Goal: Task Accomplishment & Management: Complete application form

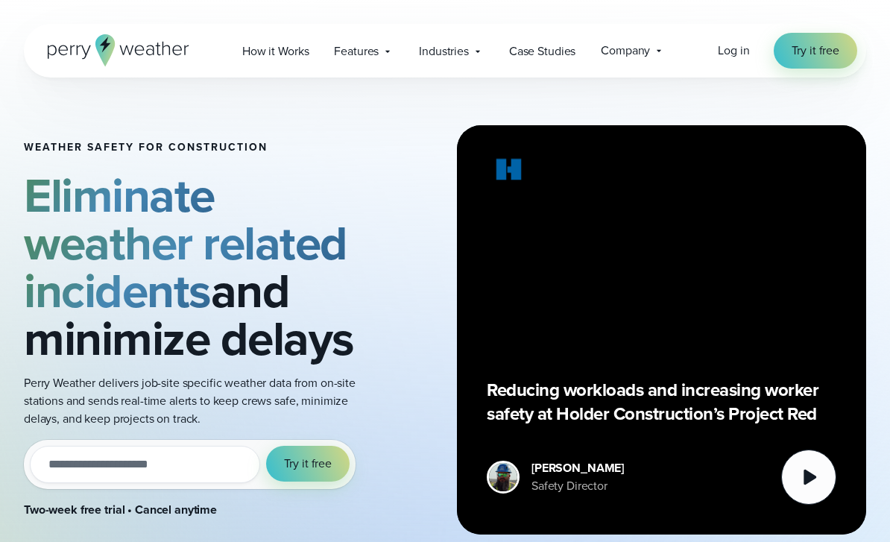
click at [826, 34] on link "Try it free" at bounding box center [815, 51] width 83 height 36
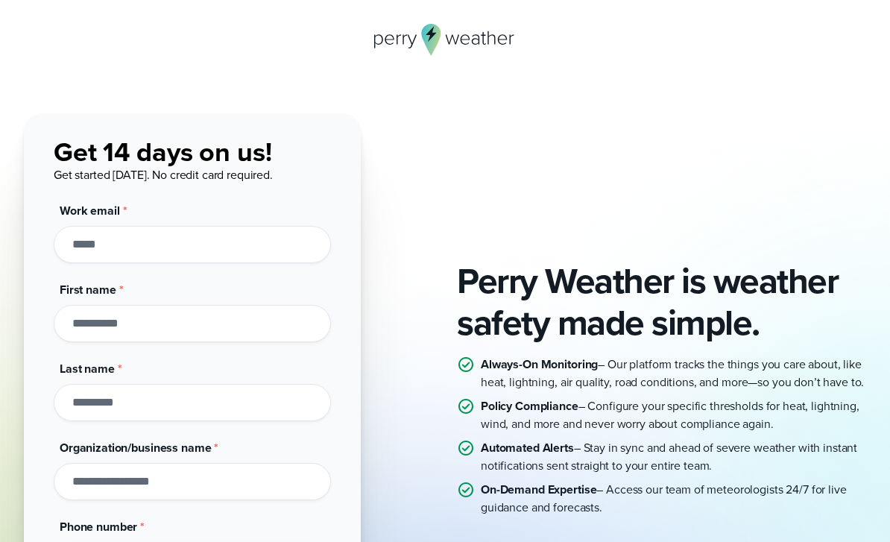
click at [104, 306] on input "First name *" at bounding box center [192, 323] width 277 height 37
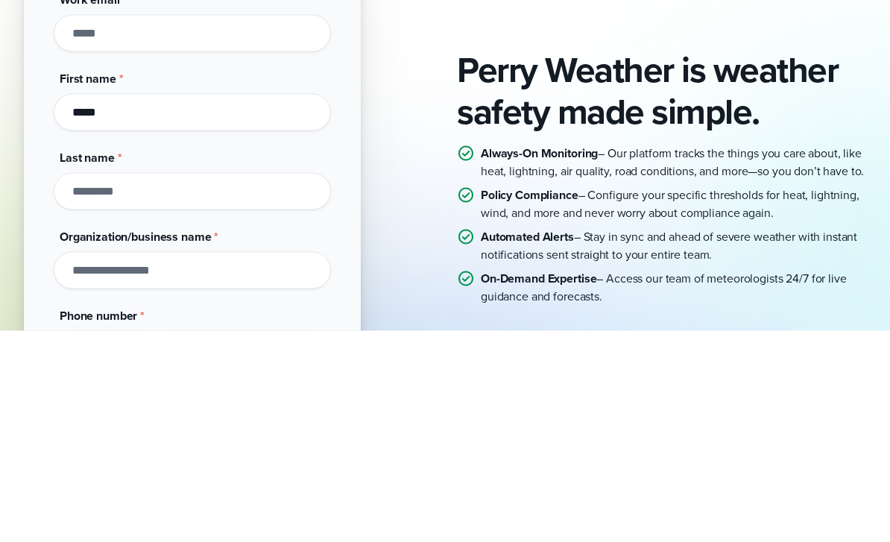
type input "*****"
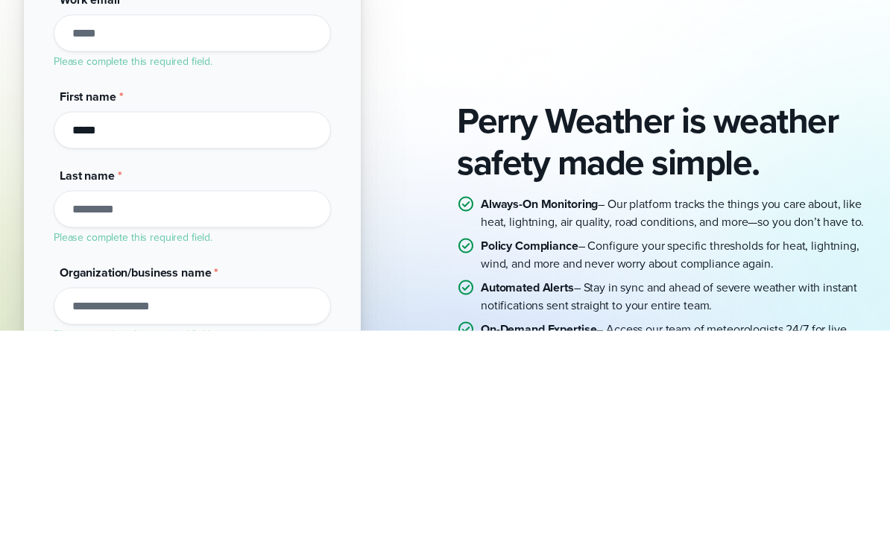
click at [760, 311] on h2 "Perry Weather is weather safety made simple." at bounding box center [661, 352] width 409 height 83
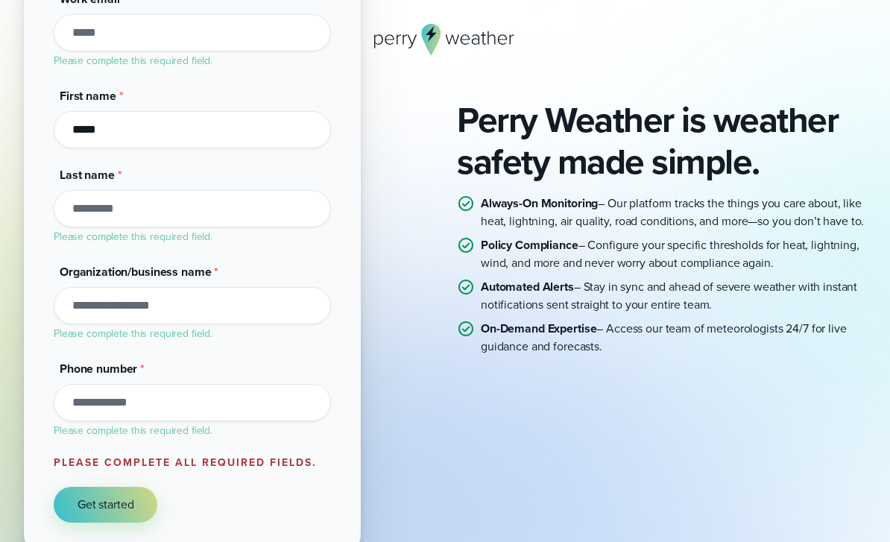
click at [101, 210] on input "Last name *" at bounding box center [192, 208] width 277 height 37
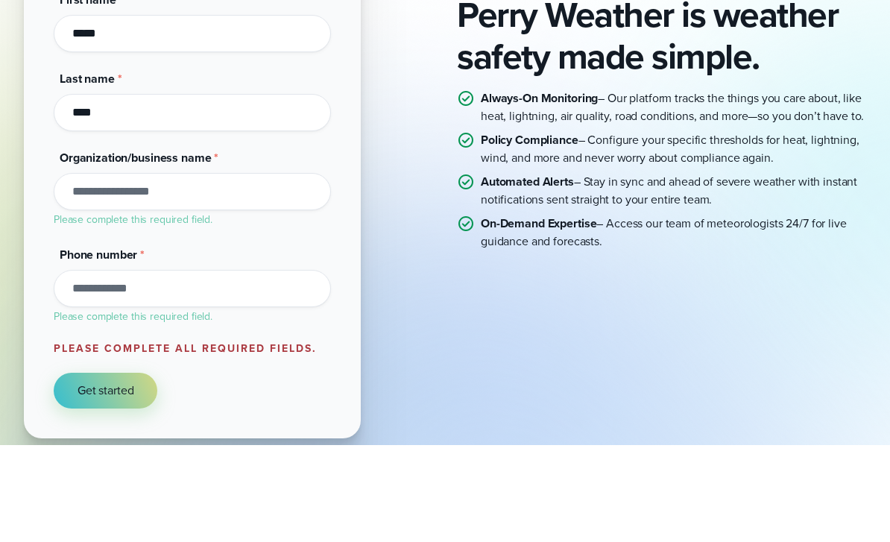
type input "****"
click at [106, 470] on button "Get started" at bounding box center [106, 488] width 104 height 36
click at [95, 270] on input "Organization/business name *" at bounding box center [192, 288] width 277 height 37
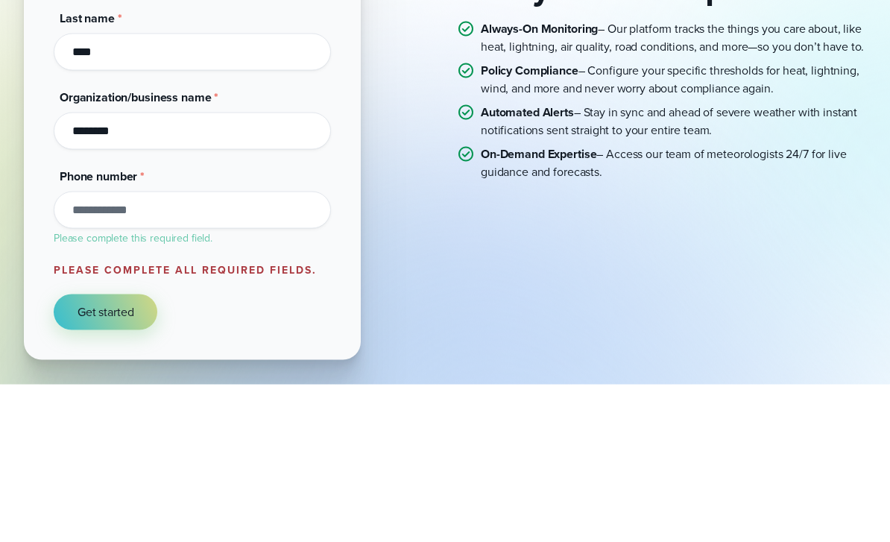
type input "********"
click at [106, 452] on button "Get started" at bounding box center [106, 470] width 104 height 36
click at [121, 349] on input "Phone number *" at bounding box center [192, 367] width 277 height 37
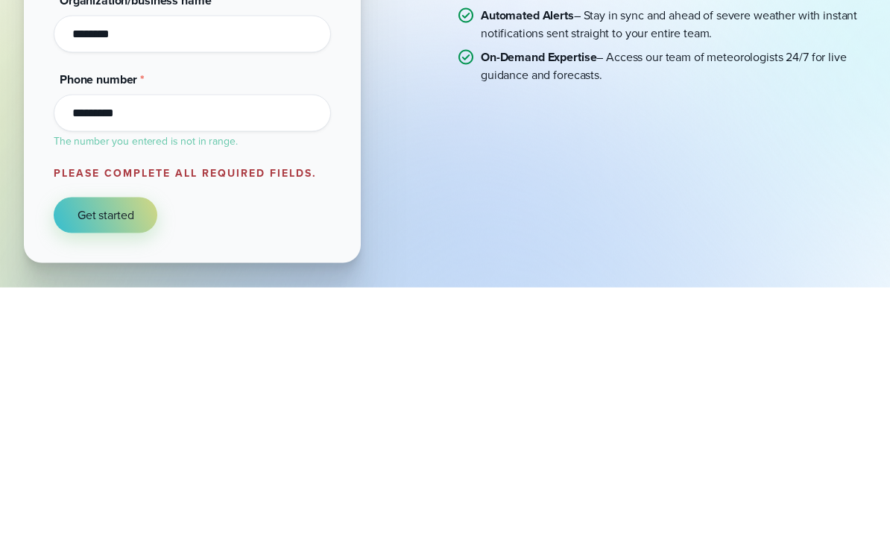
type input "*********"
click at [106, 452] on button "Get started" at bounding box center [106, 470] width 104 height 36
click at [100, 461] on span "Get started" at bounding box center [106, 470] width 56 height 18
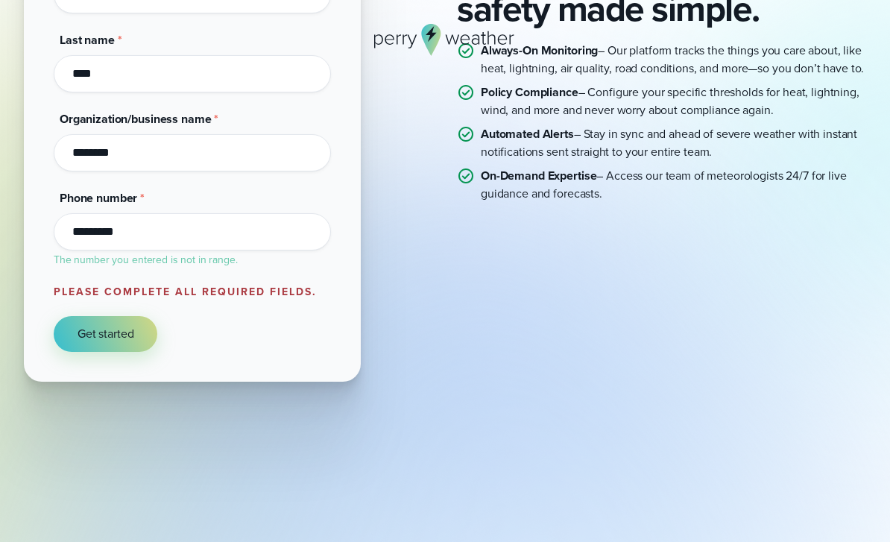
click at [104, 318] on button "Get started" at bounding box center [106, 334] width 104 height 36
click at [92, 321] on button "Get started" at bounding box center [106, 334] width 104 height 36
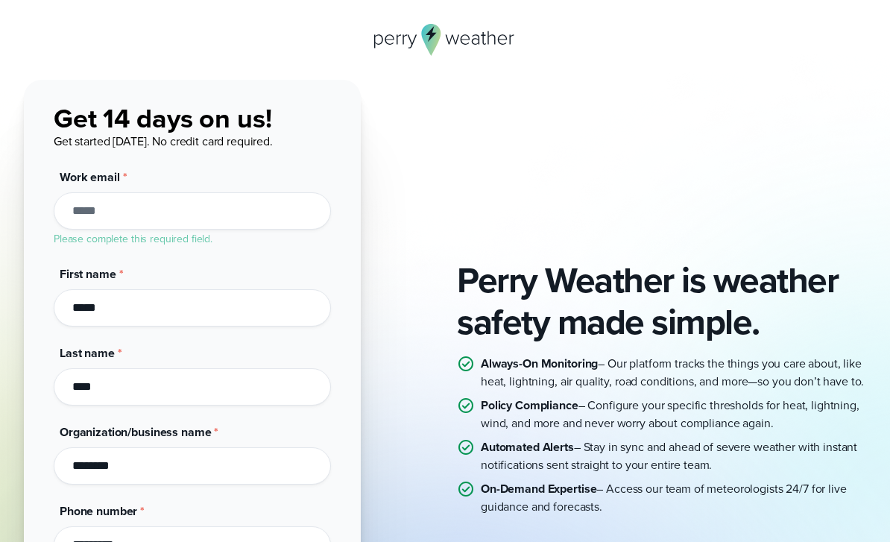
scroll to position [0, 0]
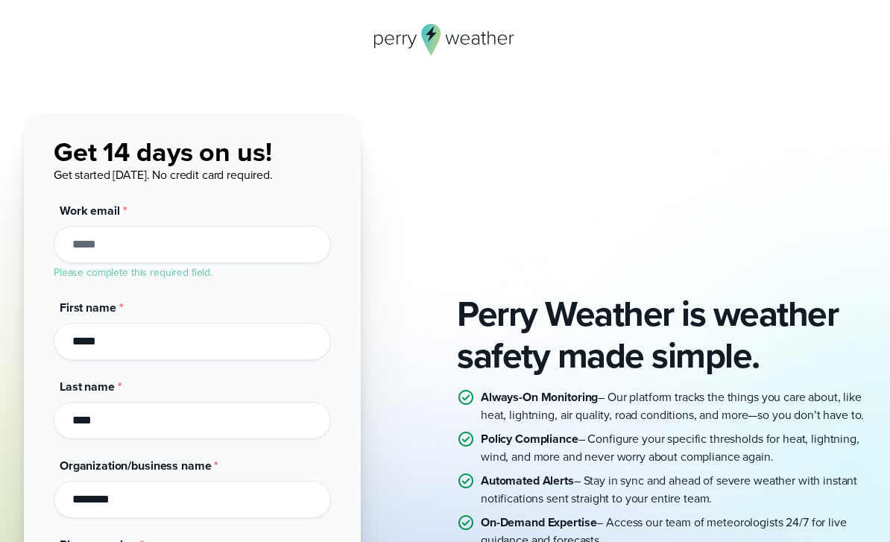
click at [94, 229] on input "Work email *" at bounding box center [192, 244] width 277 height 37
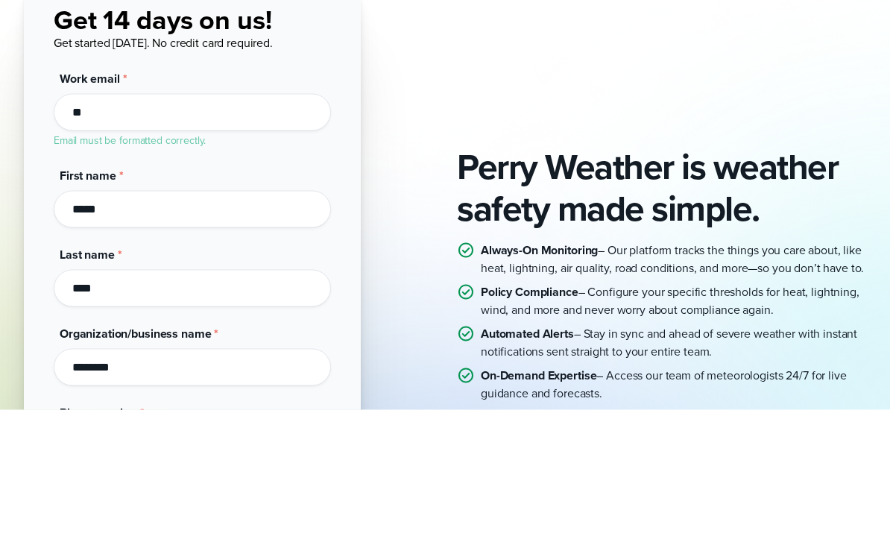
type input "*"
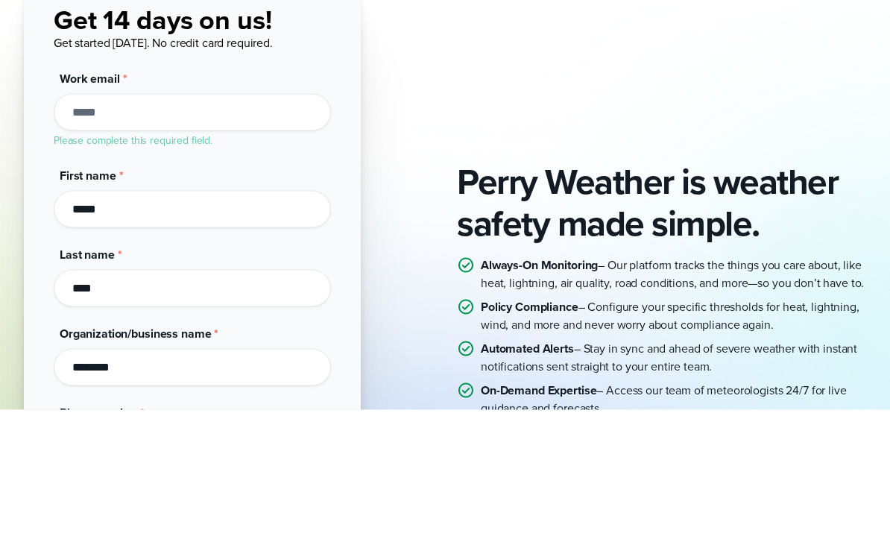
paste input "*"
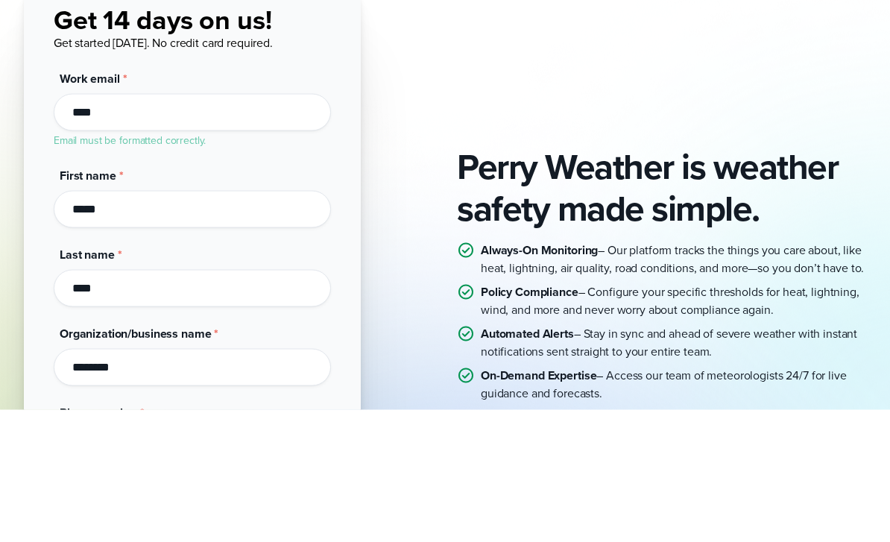
type input "****"
click at [695, 113] on div "Perry Weather is weather safety made simple. Always-On Monitoring – Our platfor…" at bounding box center [445, 405] width 842 height 585
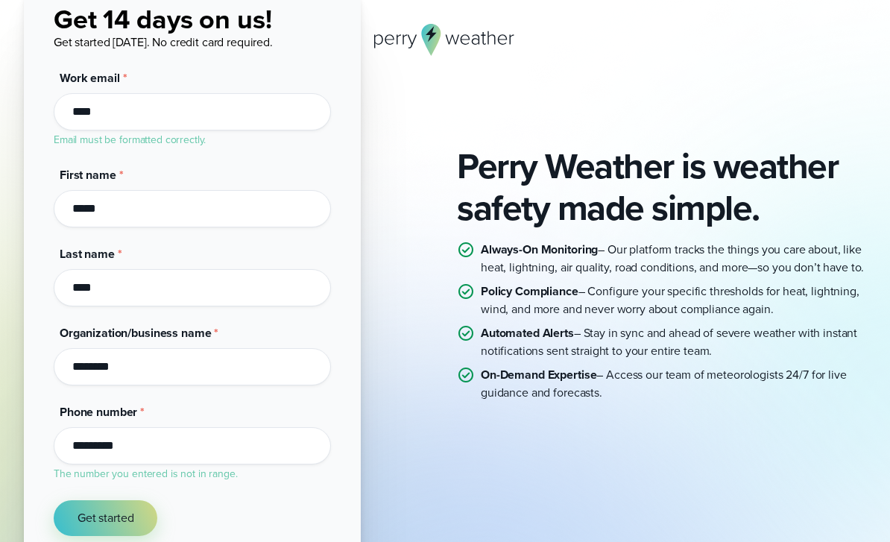
click at [133, 519] on span "Get started" at bounding box center [106, 518] width 56 height 18
click at [122, 530] on button "Get started" at bounding box center [106, 518] width 104 height 36
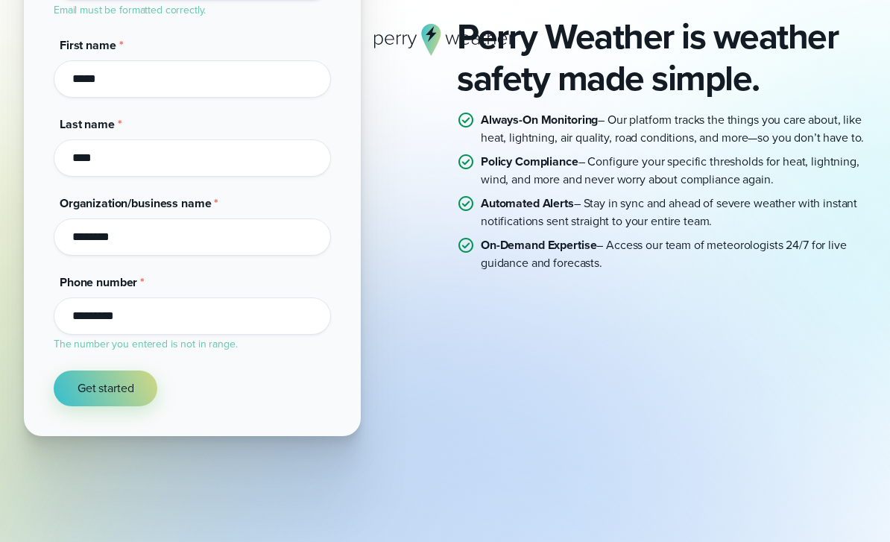
scroll to position [269, 0]
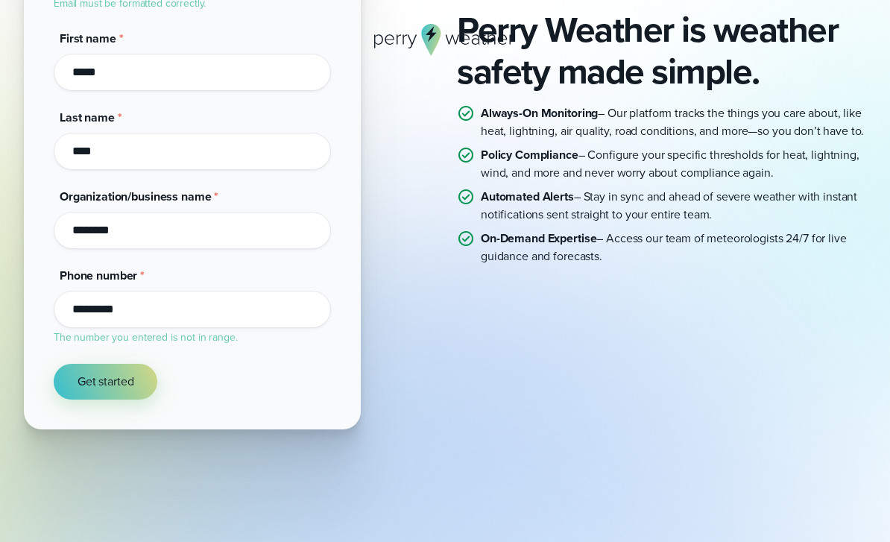
click at [136, 393] on button "Get started" at bounding box center [106, 382] width 104 height 36
click at [157, 382] on button "Get started" at bounding box center [106, 382] width 104 height 36
click at [157, 381] on button "Get started" at bounding box center [106, 382] width 104 height 36
click at [493, 104] on strong "Always-On Monitoring" at bounding box center [539, 112] width 117 height 17
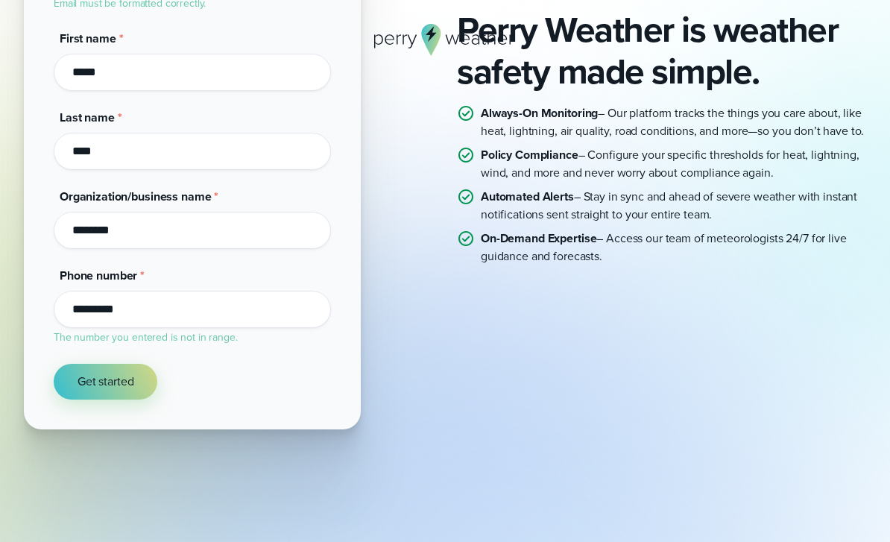
click at [493, 104] on strong "Always-On Monitoring" at bounding box center [539, 112] width 117 height 17
click at [467, 105] on icon at bounding box center [466, 113] width 18 height 18
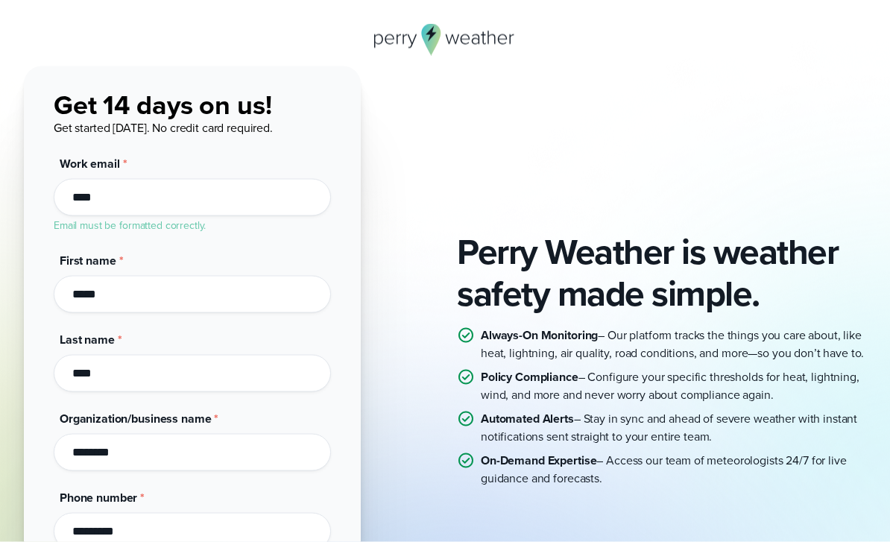
scroll to position [0, 0]
